Goal: Task Accomplishment & Management: Use online tool/utility

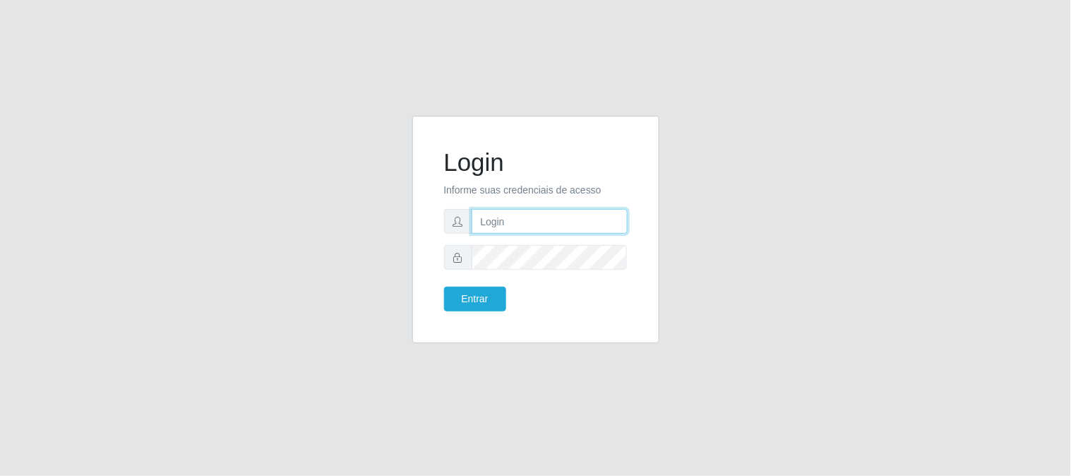
click at [516, 228] on input "text" at bounding box center [550, 221] width 156 height 25
type input "[EMAIL_ADDRESS][DOMAIN_NAME]"
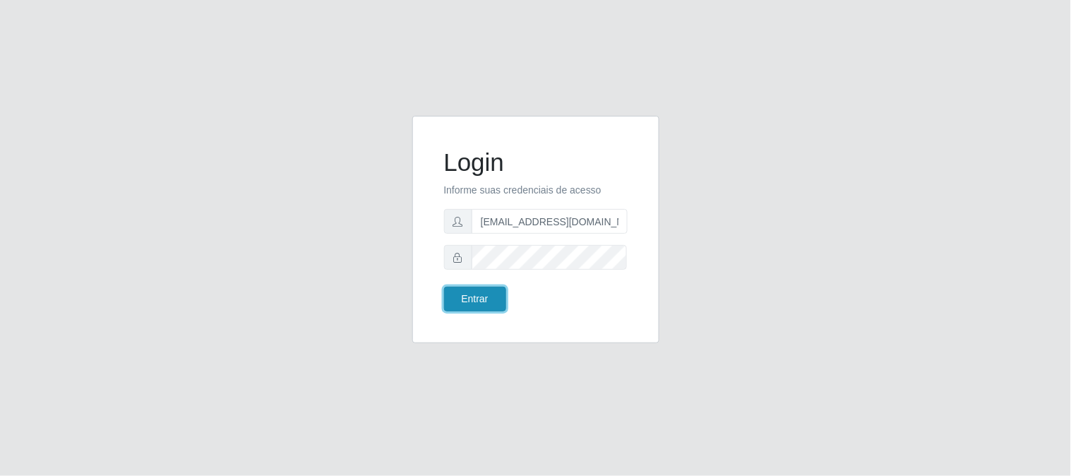
click at [490, 294] on button "Entrar" at bounding box center [475, 299] width 62 height 25
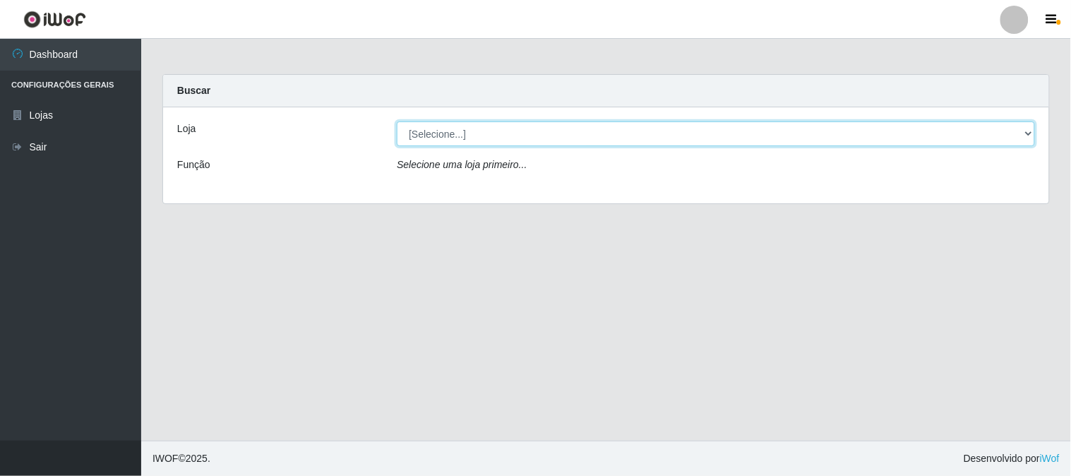
click at [1026, 131] on select "[Selecione...] Queiroz Atacadão - [GEOGRAPHIC_DATA]" at bounding box center [716, 133] width 638 height 25
select select "464"
click at [397, 121] on select "[Selecione...] Queiroz Atacadão - [GEOGRAPHIC_DATA]" at bounding box center [716, 133] width 638 height 25
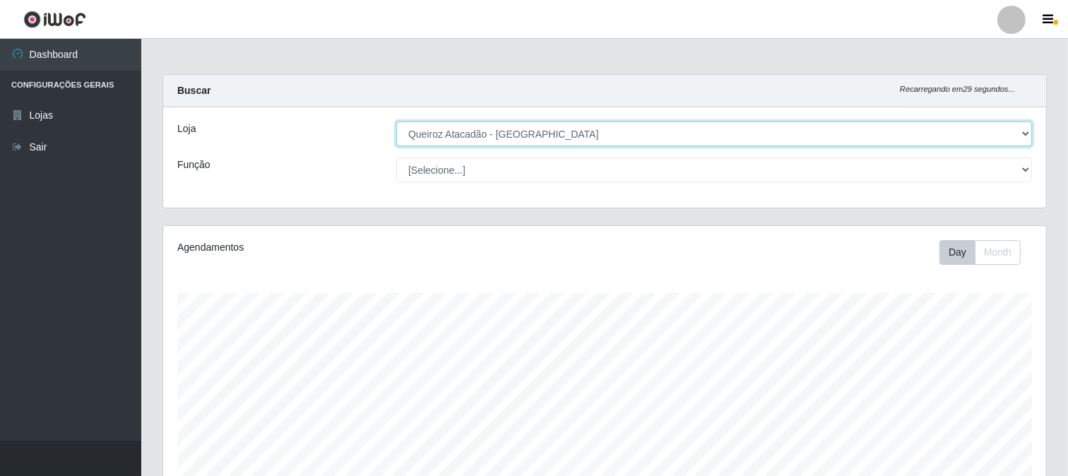
scroll to position [292, 883]
